Goal: Task Accomplishment & Management: Use online tool/utility

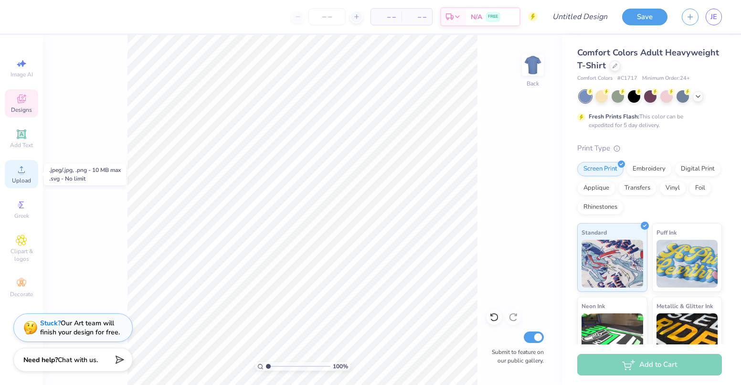
click at [21, 170] on circle at bounding box center [21, 172] width 5 height 5
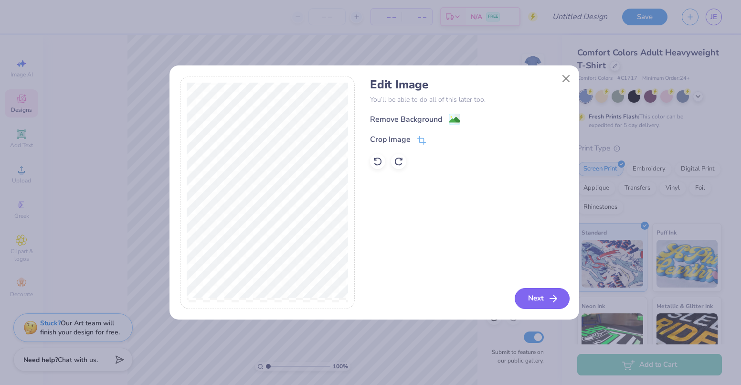
click at [541, 296] on button "Next" at bounding box center [542, 298] width 55 height 21
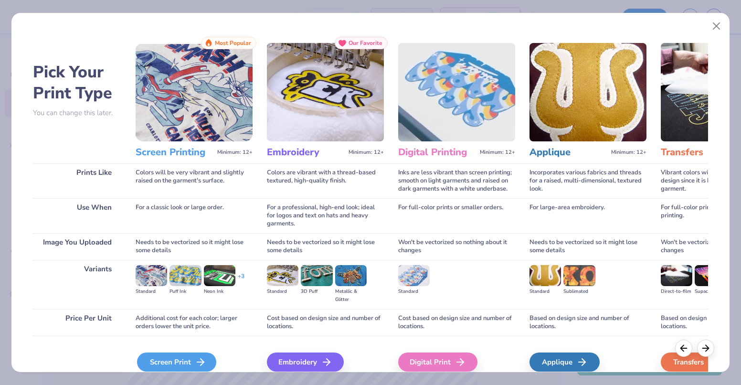
click at [169, 363] on div "Screen Print" at bounding box center [176, 361] width 79 height 19
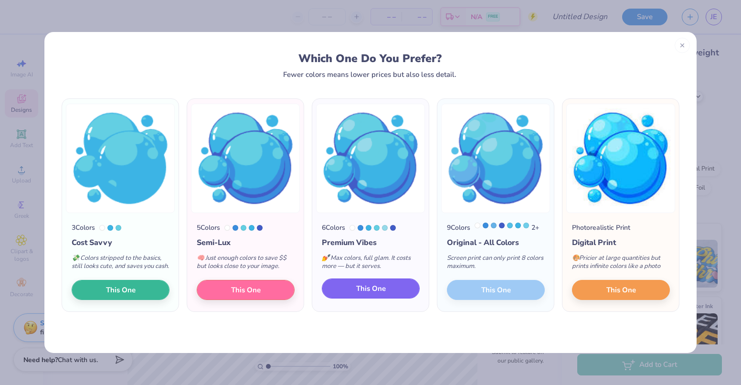
click at [379, 292] on span "This One" at bounding box center [371, 288] width 30 height 11
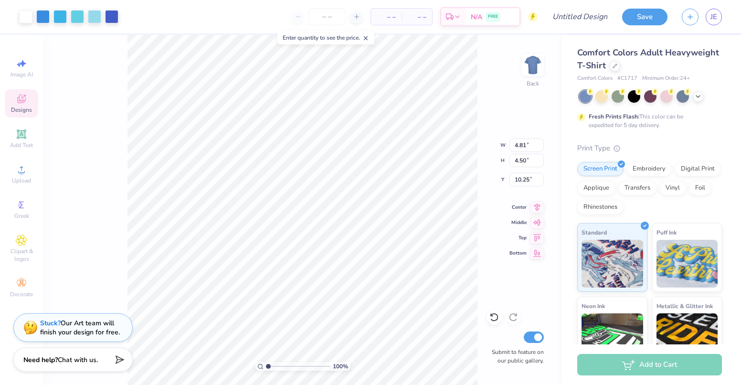
type input "3.00"
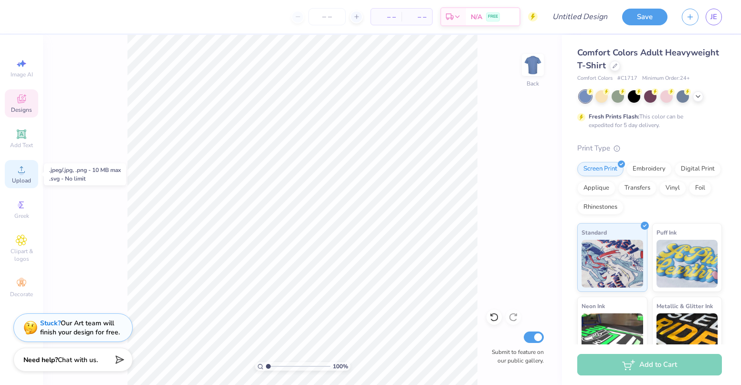
click at [23, 173] on icon at bounding box center [21, 169] width 7 height 7
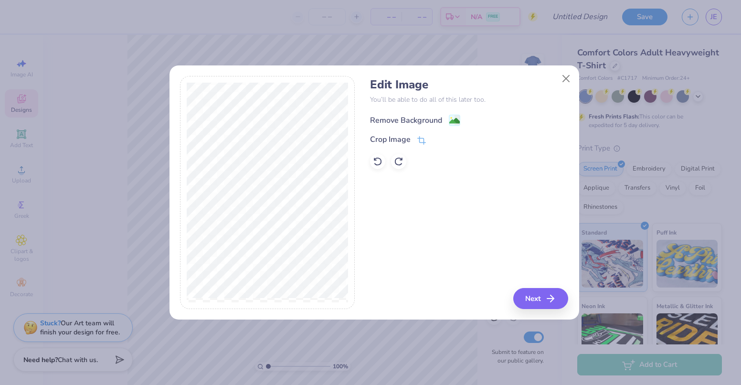
click at [454, 118] on image at bounding box center [454, 121] width 11 height 11
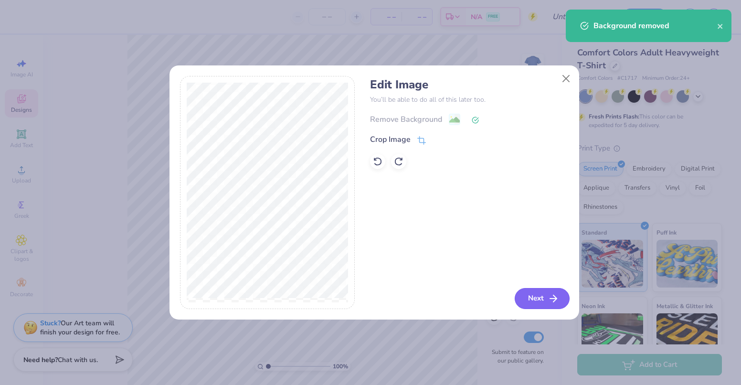
click at [535, 301] on button "Next" at bounding box center [542, 298] width 55 height 21
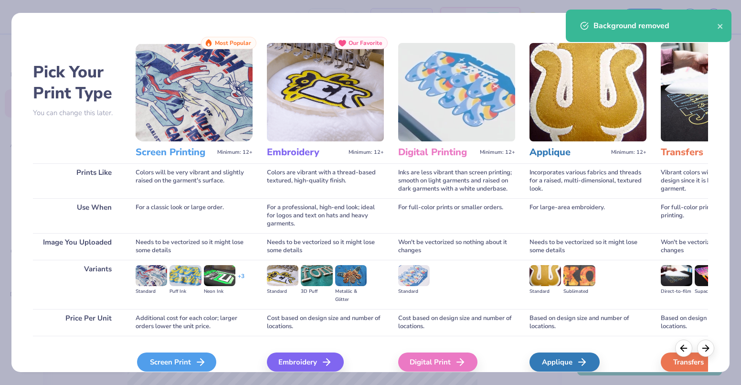
click at [165, 364] on div "Screen Print" at bounding box center [176, 361] width 79 height 19
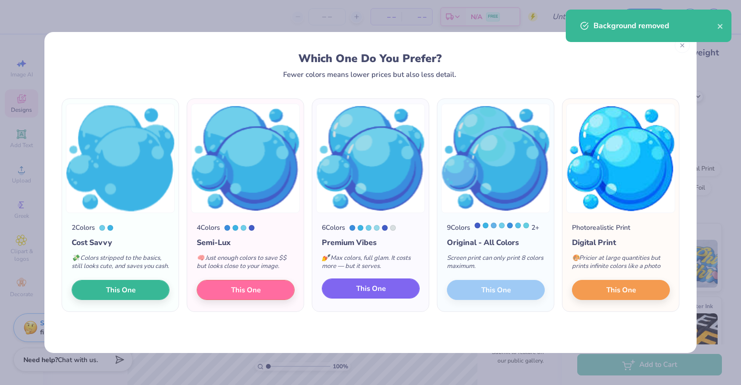
click at [382, 294] on span "This One" at bounding box center [371, 288] width 30 height 11
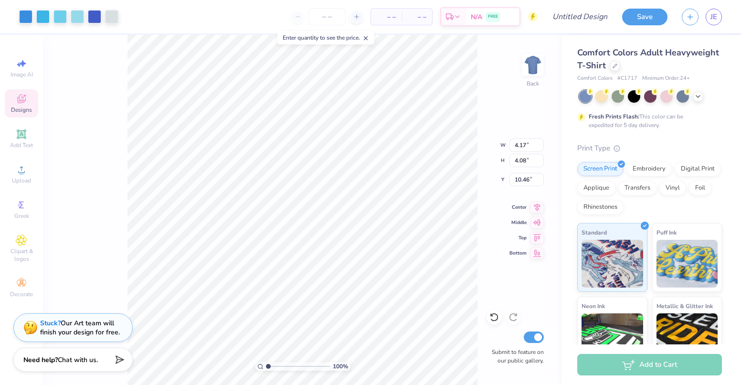
type input "3.00"
